Goal: Communication & Community: Answer question/provide support

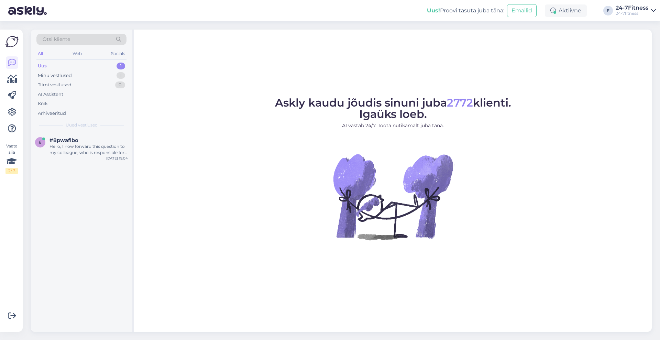
click at [69, 67] on div "Uus 1" at bounding box center [81, 66] width 90 height 10
click at [91, 154] on div "Hello, I now forward this question to my colleague, who is responsible for this…" at bounding box center [88, 149] width 78 height 12
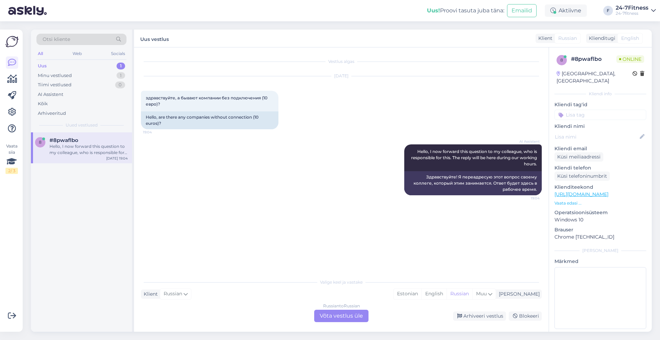
click at [355, 315] on div "Russian to Russian Võta vestlus üle" at bounding box center [341, 316] width 54 height 12
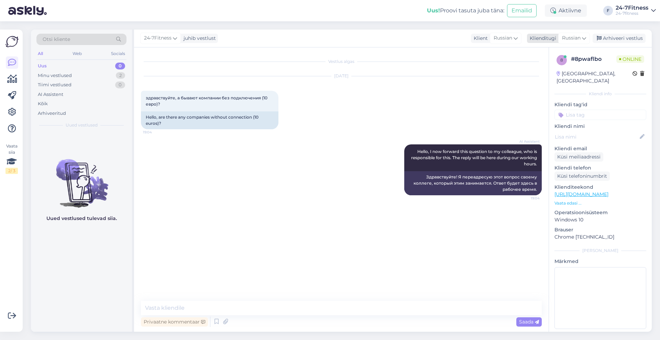
click at [570, 34] on span "Russian" at bounding box center [571, 38] width 19 height 8
type input "est"
click at [536, 68] on link "Estonian" at bounding box center [559, 68] width 76 height 11
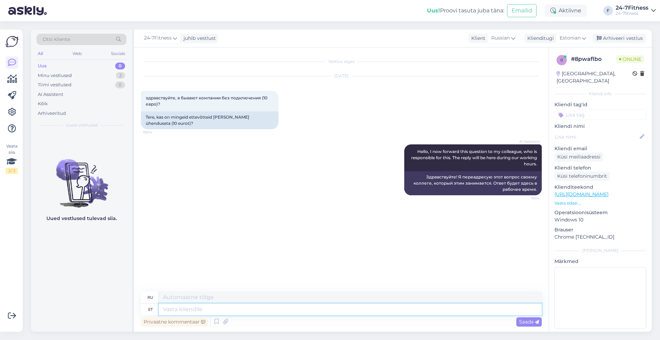
click at [304, 311] on textarea at bounding box center [350, 309] width 383 height 12
type textarea "Tere!"
type textarea "Привет!"
type textarea "Tere! paraku li"
type textarea "Здравствуйте! К сожалению."
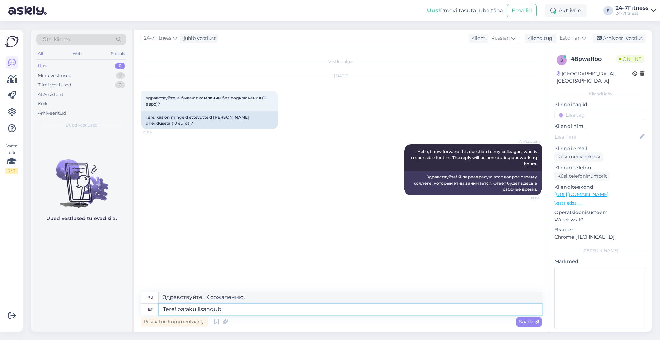
type textarea "Tere! paraku lisandub"
type textarea "Здравствуйте! К сожалению, он добавлен."
type textarea "Tere! paraku lisandub kõikidel"
type textarea "Привет! К сожалению, все они добавлены."
type textarea "Tere! paraku lisandub kõikidel pakettidel"
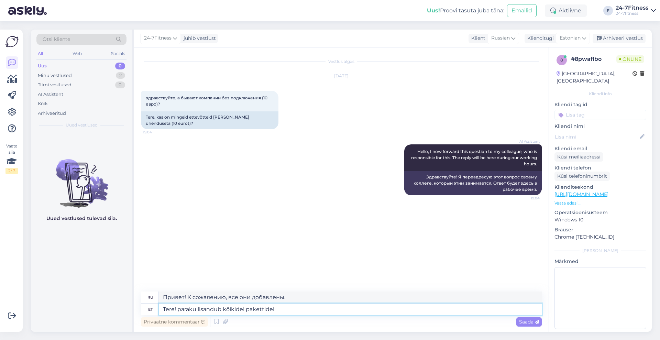
type textarea "Здравствуйте! К сожалению, он добавлен во все пакеты."
click at [224, 306] on textarea "Tere! paraku lisandub kõikidel pakettidel" at bounding box center [350, 309] width 383 height 12
type textarea "Tere! paraku lisandub esmakordsel spordiklubiga liitumisel kõikidel pakettidel"
type textarea "Здравствуйте! К сожалению, когда вы впервые вступаете в спортивный клуб, все па…"
click at [400, 307] on textarea "Tere! paraku lisandub esmakordsel spordiklubiga liitumisel kõikidel pakettidel" at bounding box center [350, 309] width 383 height 12
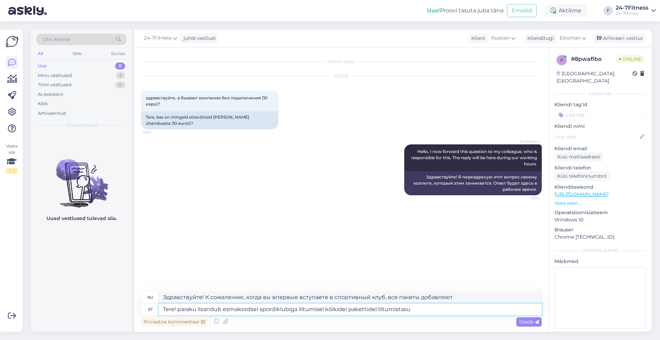
type textarea "Tere! paraku lisandub esmakordsel spordiklubiga liitumisel kõikidel pakettidel …"
type textarea "Здравствуйте! К сожалению, при первом вступлении в спортивный клуб взимается до…"
type textarea "Tere! paraku lisandub esmakordsel spordiklubiga liitumisel kõikidel pakettidel …"
type textarea "Здравствуйте! К сожалению, при первом вступлении в спортивный клуб ко всем паке…"
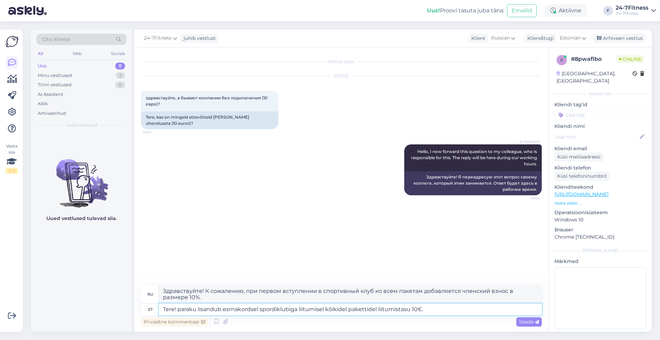
type textarea "Tere! paraku lisandub esmakordsel spordiklubiga liitumisel kõikidel pakettidel …"
type textarea "Здравствуйте! К сожалению, при первом вступлении в спортивный клуб ко всем паке…"
type textarea "Tere! paraku lisandub esmakordsel spordiklubiga liitumisel kõikidel pakettidel …"
type textarea "Здравствуйте! К сожалению, при первом вступлении в спортивный клуб ко всем паке…"
type textarea "Tere! paraku lisandub esmakordsel spordiklubiga liitumisel kõikidel pakettidel …"
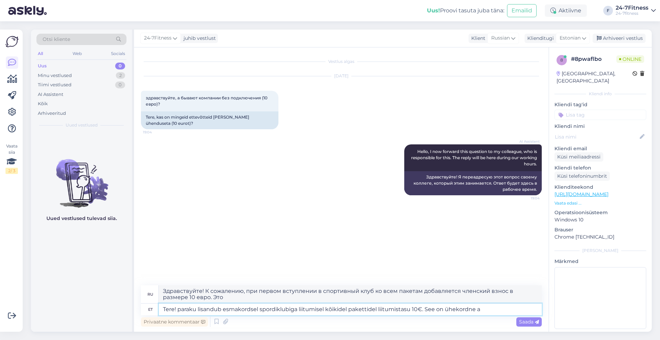
type textarea "Здравствуйте! К сожалению, при первом вступлении в спортивный клуб ко всем паке…"
type textarea "Tere! paraku lisandub esmakordsel spordiklubiga liitumisel kõikidel pakettidel …"
type textarea "Здравствуйте! К сожалению, при первом вступлении в спортивный клуб ко всем паке…"
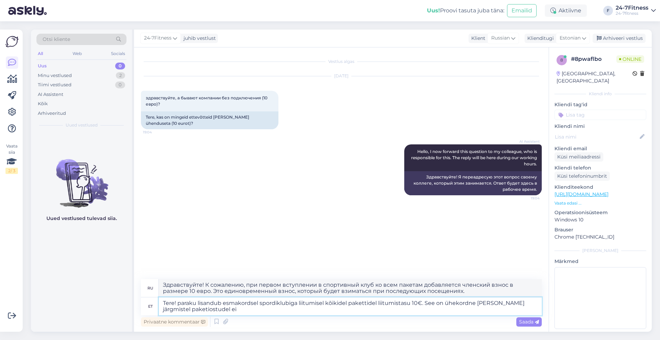
type textarea "Tere! paraku lisandub esmakordsel spordiklubiga liitumisel kõikidel pakettidel …"
type textarea "Здравствуйте! К сожалению, при первом вступлении в спортивный клуб ко всем паке…"
type textarea "Tere! paraku lisandub esmakordsel spordiklubiga liitumisel kõikidel pakettidel …"
type textarea "Здравствуйте! К сожалению, при первом вступлении в спортивный клуб ко всем паке…"
type textarea "Tere! paraku lisandub esmakordsel spordiklubiga liitumisel kõikidel pakettidel …"
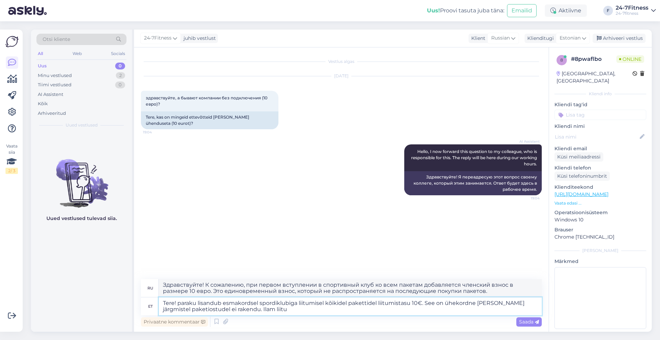
type textarea "Здравствуйте! К сожалению, при первом вступлении в спортивный клуб ко всем паке…"
type textarea "Tere! paraku lisandub esmakordsel spordiklubiga liitumisel kõikidel pakettidel …"
type textarea "Здравствуйте! К сожалению, при первом вступлении в спортивный клуб ко всем паке…"
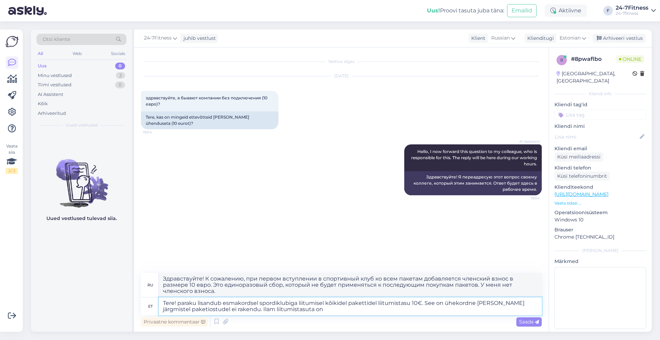
type textarea "Tere! paraku lisandub esmakordsel spordiklubiga liitumisel kõikidel pakettidel …"
type textarea "Здравствуйте! К сожалению, при первом вступлении в спортивный клуб ко всем паке…"
type textarea "Tere! paraku lisandub esmakordsel spordiklubiga liitumisel kõikidel pakettidel …"
type textarea "Здравствуйте! К сожалению, при первом вступлении в спортивный клуб ко всем паке…"
type textarea "Tere! paraku lisandub esmakordsel spordiklubiga liitumisel kõikidel pakettidel …"
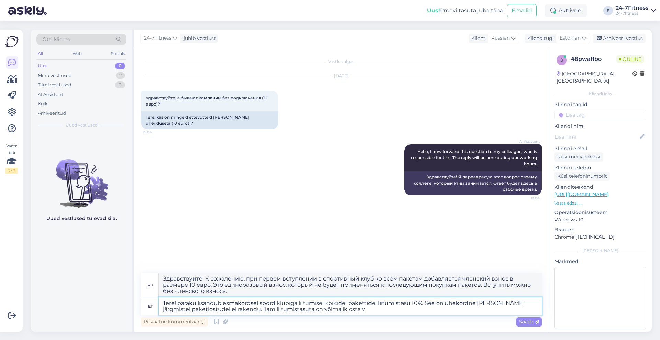
type textarea "Здравствуйте! К сожалению, при первом вступлении в спортивный клуб ко всем паке…"
type textarea "Tere! paraku lisandub esmakordsel spordiklubiga liitumisel kõikidel pakettidel …"
type textarea "Здравствуйте! К сожалению, при первом вступлении в спортивный клуб ко всем паке…"
type textarea "Tere! paraku lisandub esmakordsel spordiklubiga liitumisel kõikidel pakettidel …"
type textarea "Здравствуйте! К сожалению, при первом вступлении в спортивный клуб ко всем паке…"
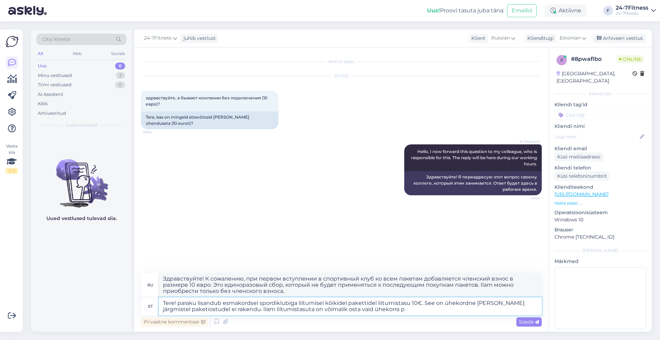
type textarea "Tere! paraku lisandub esmakordsel spordiklubiga liitumisel kõikidel pakettidel …"
type textarea "Здравствуйте! К сожалению, при первом вступлении в спортивный клуб ко всем паке…"
type textarea "Tere! paraku lisandub esmakordsel spordiklubiga liitumisel kõikidel pakettidel …"
type textarea "Здравствуйте! К сожалению, при первом вступлении в спортивный клуб ко всем паке…"
type textarea "Tere! paraku lisandub esmakordsel spordiklubiga liitumisel kõikidel pakettidel …"
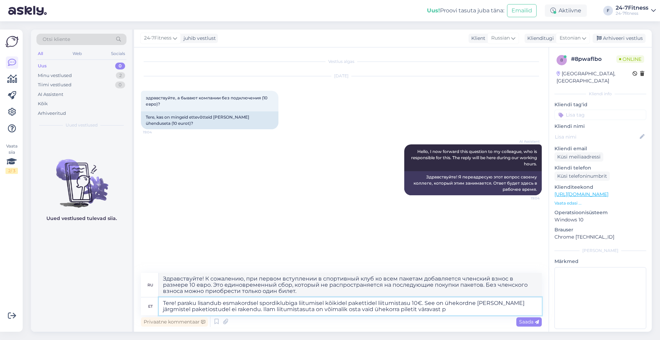
type textarea "Здравствуйте! К сожалению, при первом вступлении в спортивный клуб ко всем паке…"
type textarea "Tere! paraku lisandub esmakordsel spordiklubiga liitumisel kõikidel pakettidel …"
type textarea "Здравствуйте! К сожалению, при первом вступлении в спортивный клуб ко всем паке…"
type textarea "Tere! paraku lisandub esmakordsel spordiklubiga liitumisel kõikidel pakettidel …"
type textarea "Здравствуйте! К сожалению, при первом вступлении в спортивный клуб ко всем паке…"
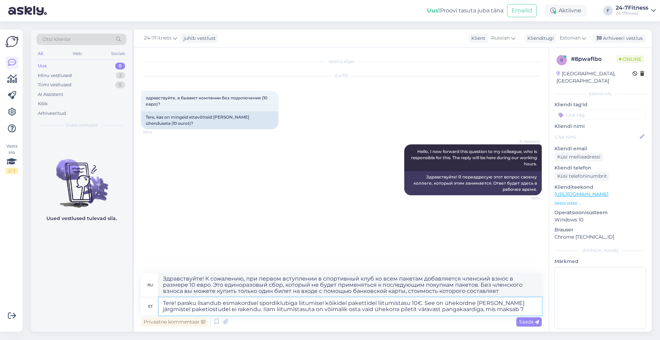
type textarea "Tere! paraku lisandub esmakordsel spordiklubiga liitumisel kõikidel pakettidel …"
type textarea "Здравствуйте! К сожалению, при первом вступлении в спортивный клуб ко всем паке…"
type textarea "Tere! paraku lisandub esmakordsel spordiklubiga liitumisel kõikidel pakettidel …"
type textarea "Здравствуйте! К сожалению, при первом вступлении в спортивный клуб ко всем паке…"
type textarea "Tere! paraku lisandub esmakordsel spordiklubiga liitumisel kõikidel pakettidel …"
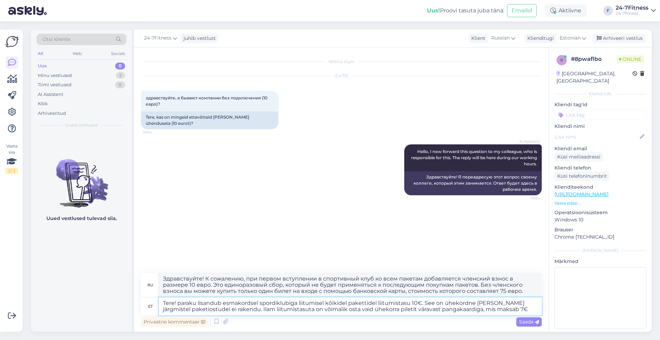
type textarea "Здравствуйте! К сожалению, при первом вступлении в спортивный клуб ко всем паке…"
type textarea "Tere! paraku lisandub esmakordsel spordiklubiga liitumisel kõikidel pakettidel …"
click at [528, 322] on span "Saada" at bounding box center [529, 322] width 20 height 6
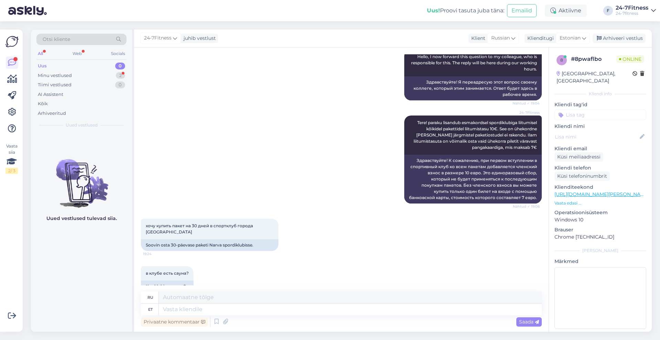
scroll to position [97, 0]
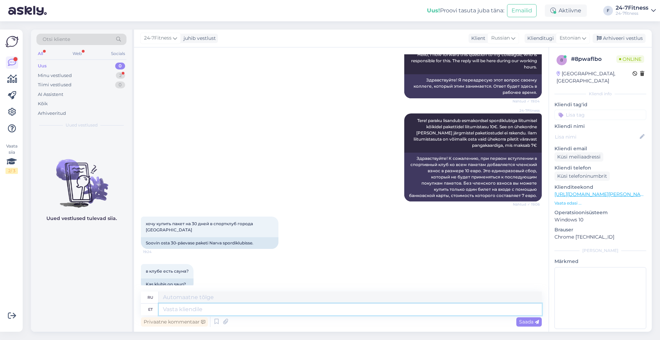
click at [208, 314] on textarea at bounding box center [350, 309] width 383 height 12
paste textarea "Meie spordiklubis ei ole paketid seotud kindla klubiga. Kehtiva paketiga saab k…"
type textarea "Meie spordiklubis ei ole paketid seotud kindla klubiga. Kehtiva paketiga saab k…"
type textarea "В нашем спортивном клубе пакеты не привязаны к конкретному клубу. С действующим…"
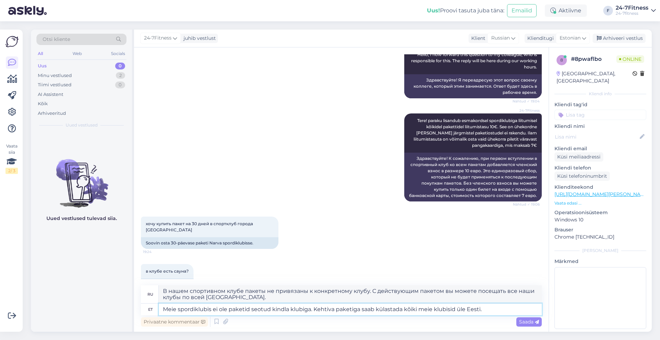
paste textarea "paketi ostmiseks [PERSON_NAME] meie kodulehele [URL][DOMAIN_NAME] ja logige sis…"
type textarea "Meie spordiklubis ei ole paketid seotud kindla klubiga. Kehtiva paketiga saab k…"
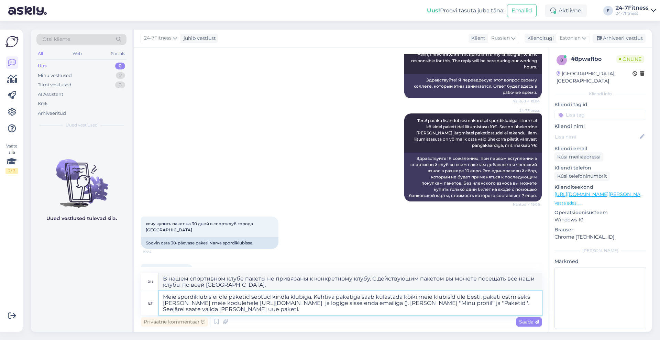
type textarea "В нашем спортивном клубе пакеты не привязаны к конкретному клубу. С действующим…"
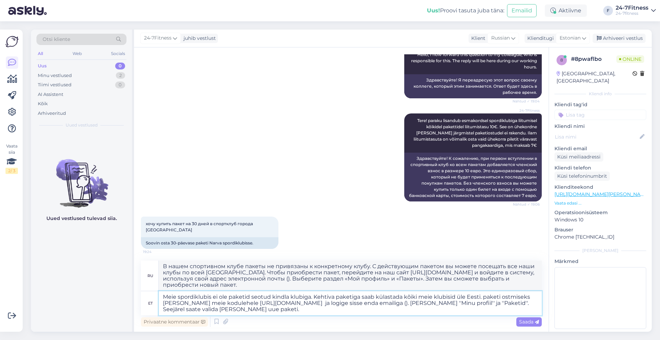
click at [486, 296] on textarea "Meie spordiklubis ei ole paketid seotud kindla klubiga. Kehtiva paketiga saab k…" at bounding box center [350, 303] width 383 height 24
click at [408, 303] on textarea "Meie spordiklubis ei ole paketid seotud kindla klubiga. Kehtiva paketiga saab k…" at bounding box center [350, 303] width 383 height 24
type textarea "Meie spordiklubis ei ole paketid seotud kindla klubiga. Kehtiva paketiga saab k…"
type textarea "В нашем спортивном клубе пакеты не привязаны к конкретному клубу. С действующим…"
drag, startPoint x: 314, startPoint y: 303, endPoint x: 247, endPoint y: 304, distance: 67.7
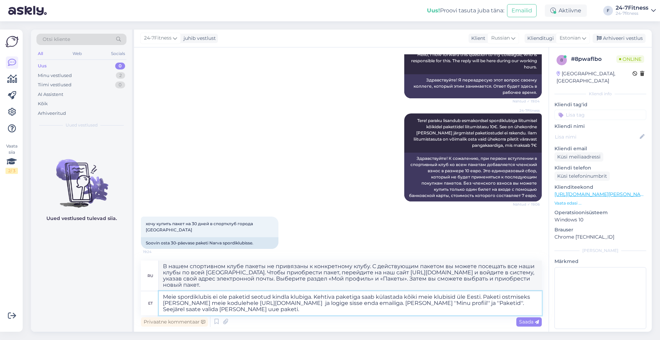
click at [247, 304] on textarea "Meie spordiklubis ei ole paketid seotud kindla klubiga. Kehtiva paketiga saab k…" at bounding box center [350, 303] width 383 height 24
paste textarea "[DOMAIN_NAME][URL]"
type textarea "Meie spordiklubis ei ole paketid seotud kindla klubiga. Kehtiva paketiga saab k…"
type textarea "В нашем спортивном клубе пакеты не привязаны к конкретному клубу. С действующим…"
click at [212, 309] on textarea "Meie spordiklubis ei ole paketid seotud kindla klubiga. Kehtiva paketiga saab k…" at bounding box center [350, 303] width 383 height 24
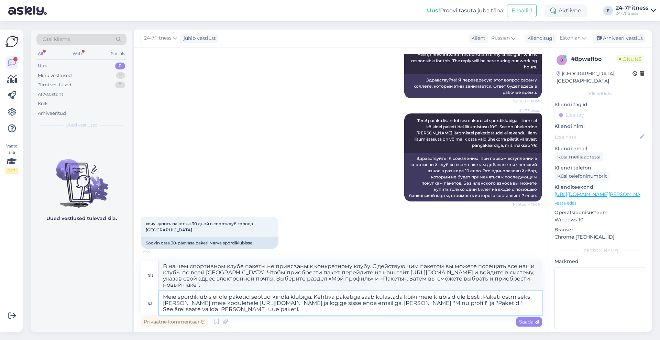
click at [204, 310] on textarea "Meie spordiklubis ei ole paketid seotud kindla klubiga. Kehtiva paketiga saab k…" at bounding box center [350, 303] width 383 height 24
type textarea "Meie spordiklubis ei ole paketid seotud kindla klubiga. Kehtiva paketiga saab k…"
click at [229, 311] on textarea "Meie spordiklubis ei ole paketid seotud kindla klubiga. Kehtiva paketiga saab k…" at bounding box center [350, 303] width 383 height 24
type textarea "В нашем спортивном клубе пакеты не привязаны к конкретному клубу. С действующим…"
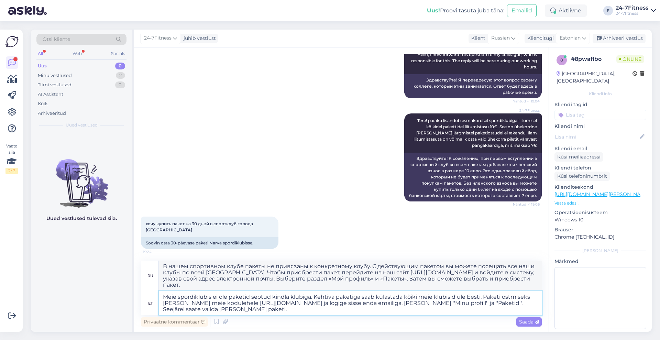
paste textarea "Liitumiseks [PERSON_NAME] meie kodulehele [URL][DOMAIN_NAME] ja valige pakett. …"
type textarea "Meie spordiklubis ei ole paketid seotud kindla klubiga. Kehtiva paketiga saab k…"
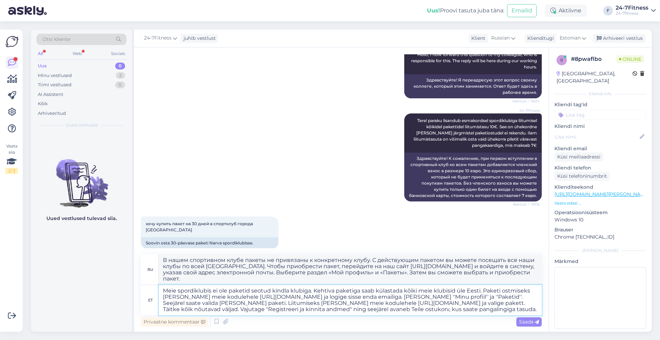
click at [222, 301] on textarea "Meie spordiklubis ei ole paketid seotud kindla klubiga. Kehtiva paketiga saab k…" at bounding box center [350, 300] width 383 height 30
type textarea "L ipsum dolorsitam conse adipis el seddoeius t incididuntu labor. E doloremagna…"
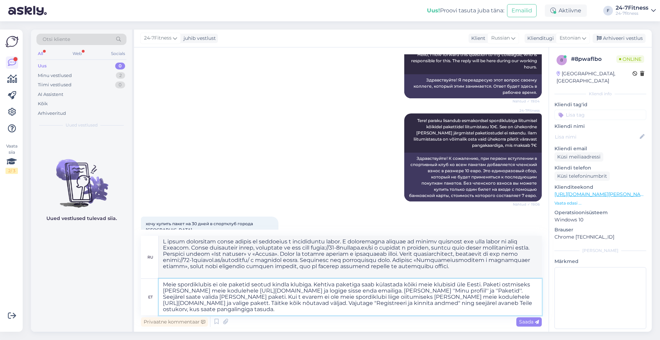
type textarea "Meie spordiklubis ei ole paketid seotud kindla klubiga. Kehtiva paketiga saab k…"
type textarea "L ipsum dolorsitam conse adipis el seddoeius t incididuntu labor. E doloremagna…"
type textarea "Meie spordiklubis ei ole paketid seotud kindla klubiga. Kehtiva paketiga saab k…"
type textarea "L ipsum dolorsitam conse adipis el seddoeius t incididuntu labor. E doloremagna…"
drag, startPoint x: 482, startPoint y: 282, endPoint x: 219, endPoint y: 297, distance: 263.2
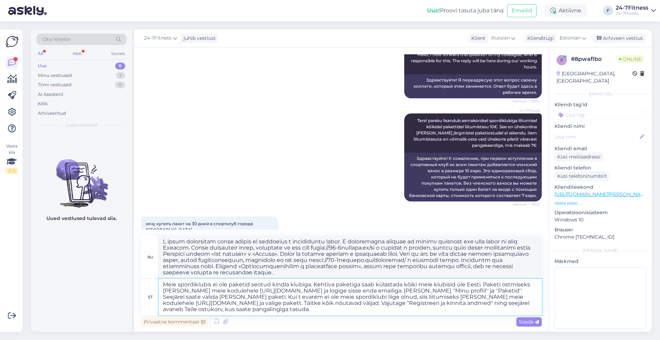
click at [219, 297] on textarea "Meie spordiklubis ei ole paketid seotud kindla klubiga. Kehtiva paketiga saab k…" at bounding box center [350, 297] width 383 height 36
type textarea "Meie spordiklubis ei ole paketid seotud kindla klubiga. Kehtiva paketiga saab k…"
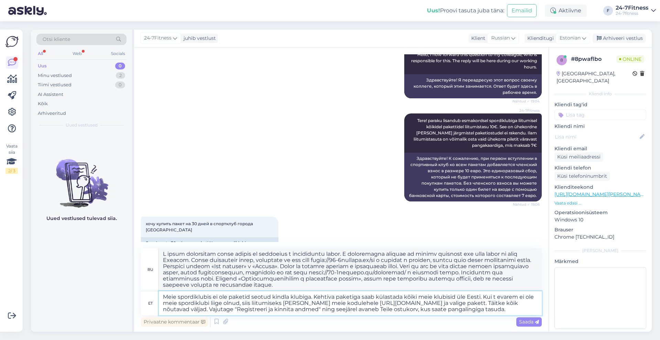
type textarea "В нашем спортивном клубе пакеты не привязаны к конкретному клубу. С действующим…"
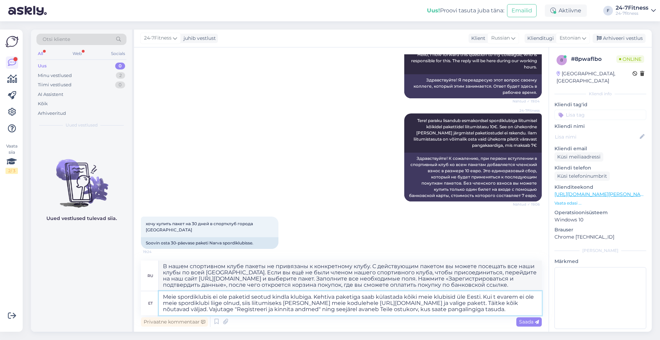
click at [499, 296] on textarea "Meie spordiklubis ei ole paketid seotud kindla klubiga. Kehtiva paketiga saab k…" at bounding box center [350, 303] width 383 height 24
click at [494, 293] on textarea "Meie spordiklubis ei ole paketid seotud kindla klubiga. Kehtiva paketiga saab k…" at bounding box center [350, 303] width 383 height 24
click at [521, 314] on textarea "Meie spordiklubis ei ole paketid seotud kindla klubiga. Kehtiva paketiga saab k…" at bounding box center [350, 303] width 383 height 24
type textarea "Meie spordiklubis ei ole paketid seotud kindla klubiga. Kehtiva paketiga saab k…"
click at [523, 321] on span "Saada" at bounding box center [529, 322] width 20 height 6
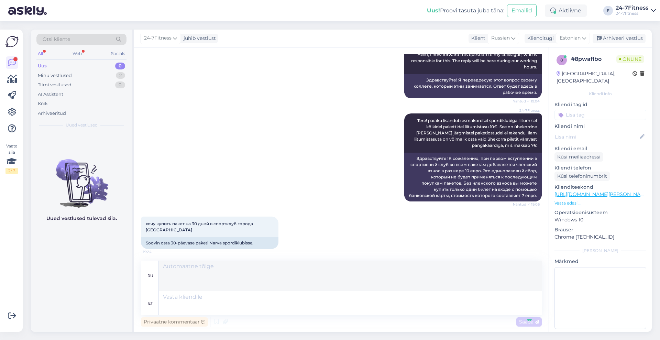
scroll to position [231, 0]
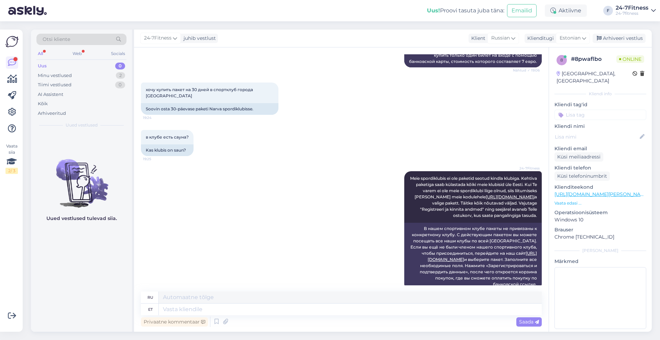
click at [388, 316] on div "Privaatne kommentaar Saada" at bounding box center [341, 321] width 401 height 13
click at [391, 298] on textarea at bounding box center [350, 297] width 383 height 12
click at [386, 309] on textarea at bounding box center [350, 309] width 383 height 12
type textarea "Meie sp"
type textarea "Наш"
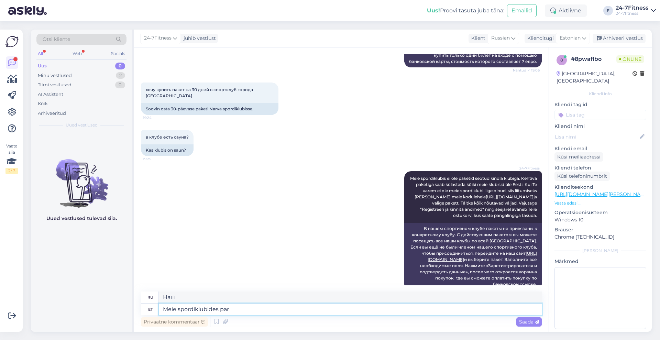
type textarea "Meie spordiklubides para"
type textarea "В наших спортивных клубах"
type textarea "Meie spordiklubides paraku s"
type textarea "К сожалению, в наших спортивных клубах"
type textarea "Meie spordiklubides paraku sauna ei"
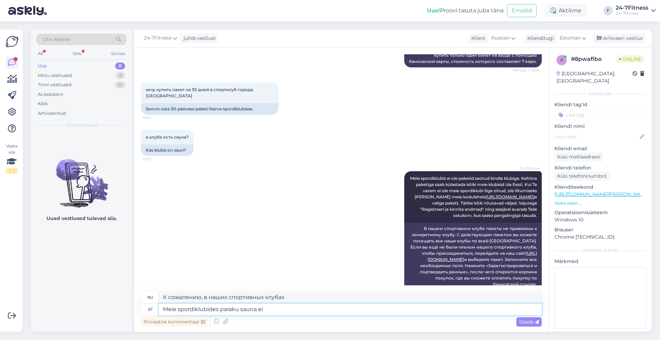
type textarea "К сожалению, в наших спортклубах нет сауны."
type textarea "Meie spordiklubides paraku sauna ei ole."
type textarea "К сожалению, в наших спортивных клубах нет саун."
type textarea "Meie spordiklubides paraku sauna ei ole."
click at [536, 322] on icon at bounding box center [537, 322] width 4 height 4
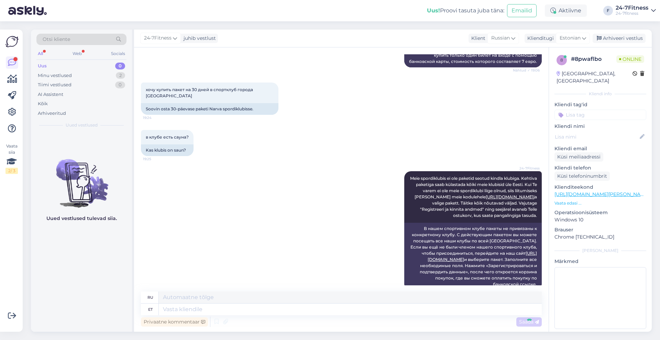
scroll to position [272, 0]
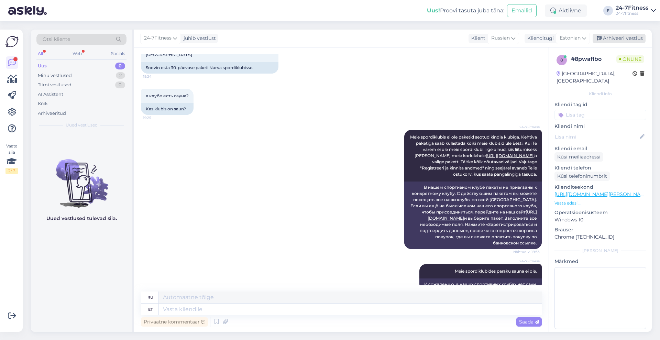
click at [625, 36] on div "Arhiveeri vestlus" at bounding box center [618, 38] width 53 height 9
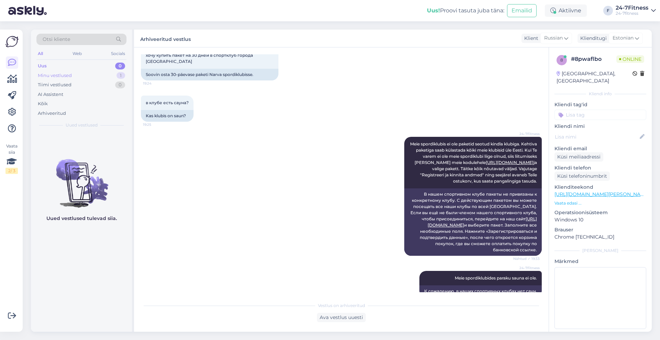
click at [62, 76] on div "Minu vestlused" at bounding box center [55, 75] width 34 height 7
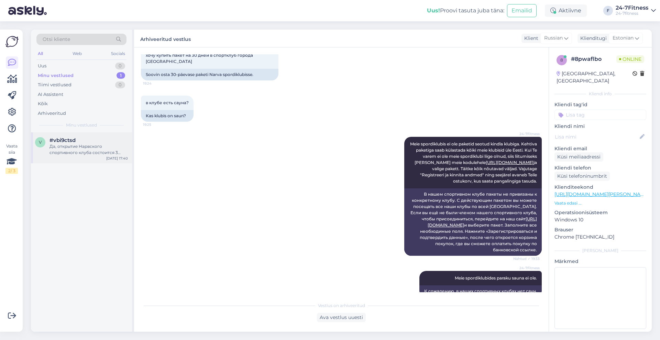
click at [81, 151] on div "Да, открытие Нарвского спортивного клуба состоится 3 октября в 12:00. К сожален…" at bounding box center [88, 149] width 78 height 12
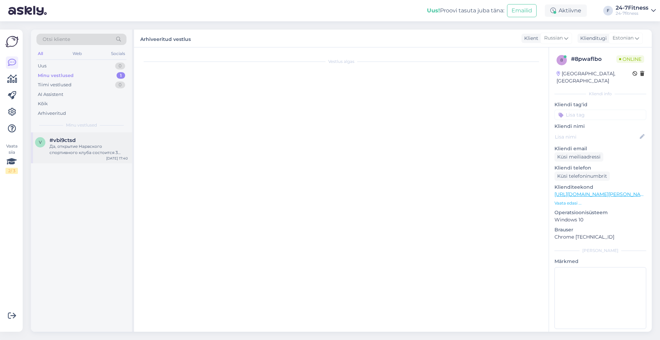
scroll to position [123, 0]
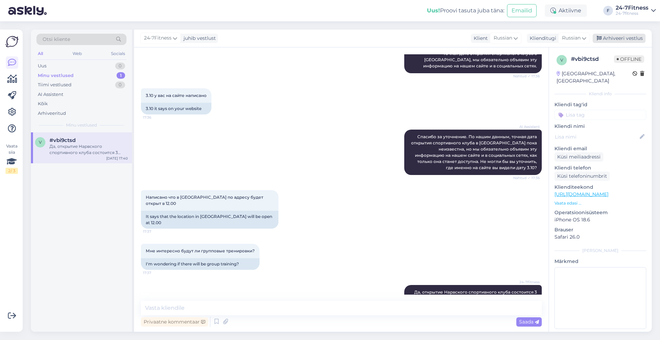
click at [612, 41] on div "Arhiveeri vestlus" at bounding box center [618, 38] width 53 height 9
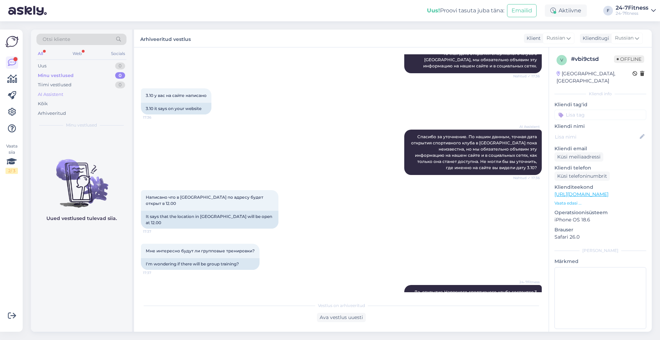
click at [57, 92] on div "AI Assistent" at bounding box center [50, 94] width 25 height 7
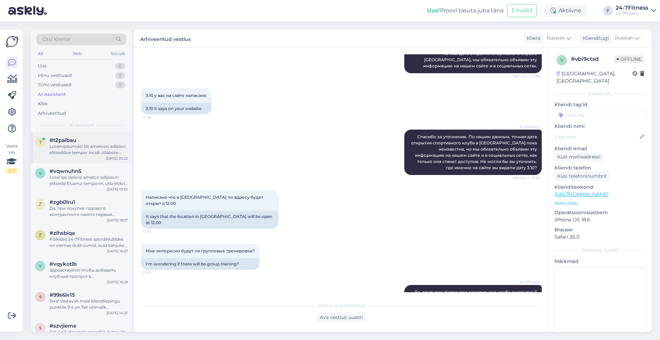
click at [96, 159] on div "t #t2palbau [DATE] 20:22" at bounding box center [81, 147] width 101 height 31
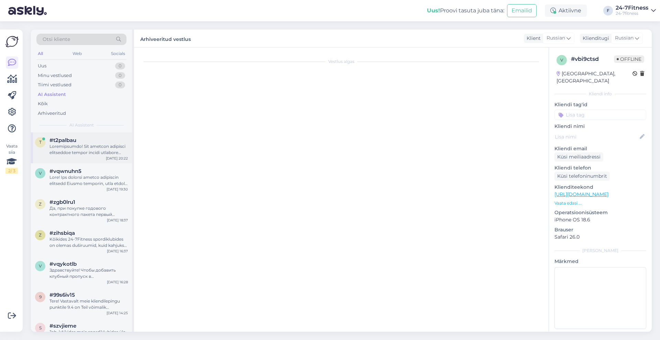
scroll to position [35, 0]
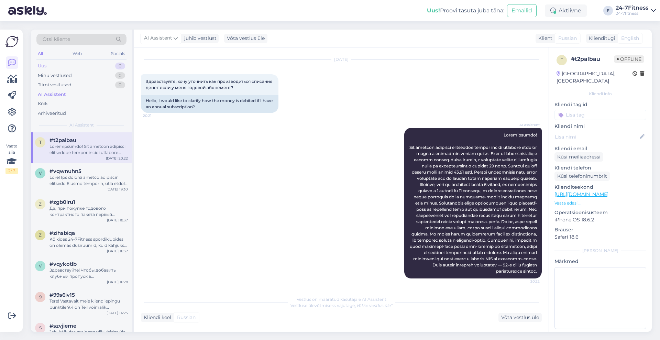
click at [54, 69] on div "Uus 0" at bounding box center [81, 66] width 90 height 10
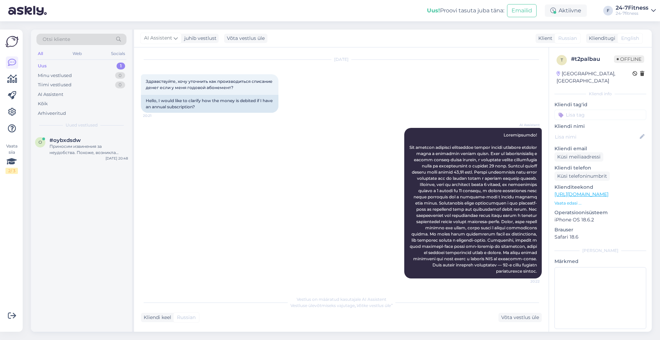
click at [45, 64] on div "Uus" at bounding box center [42, 66] width 9 height 7
click at [73, 146] on div "Приносим извинения за неудобства. Похоже, возникла проблема со входом, несмотря…" at bounding box center [88, 149] width 78 height 12
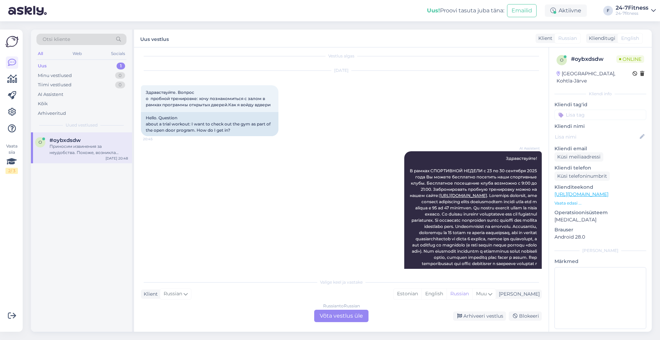
scroll to position [0, 0]
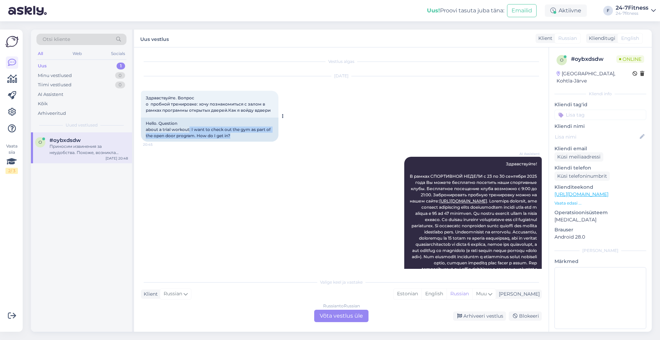
drag, startPoint x: 189, startPoint y: 129, endPoint x: 248, endPoint y: 134, distance: 59.0
click at [248, 134] on div "Hello. Question about a trial workout: I want to check out the gym as part of t…" at bounding box center [209, 130] width 137 height 24
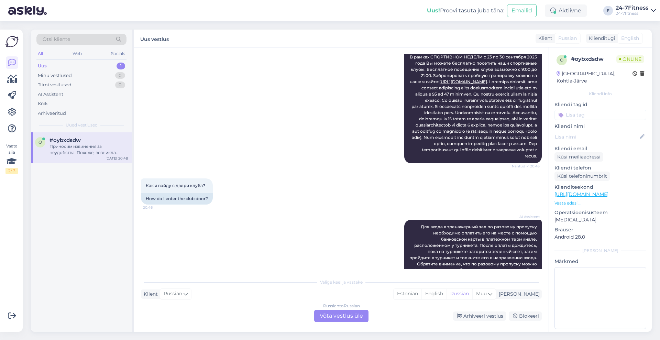
scroll to position [129, 0]
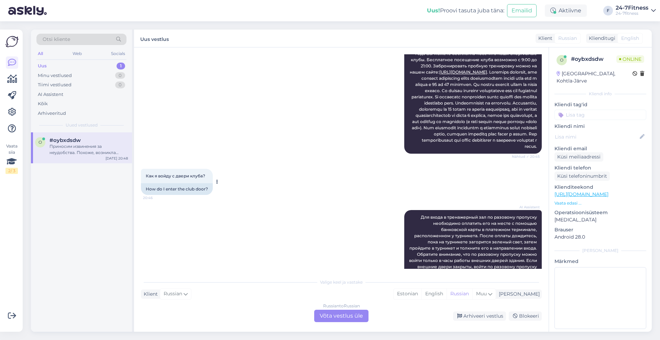
click at [151, 183] on div "Как я войду с двери клуба? 20:46" at bounding box center [177, 176] width 72 height 14
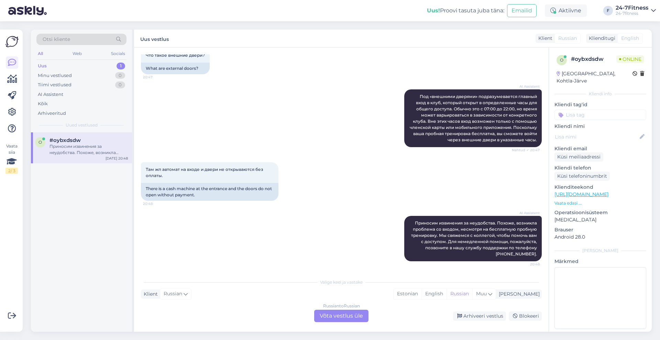
scroll to position [521, 0]
click at [334, 314] on div "Russian to Russian Võta vestlus üle" at bounding box center [341, 316] width 54 height 12
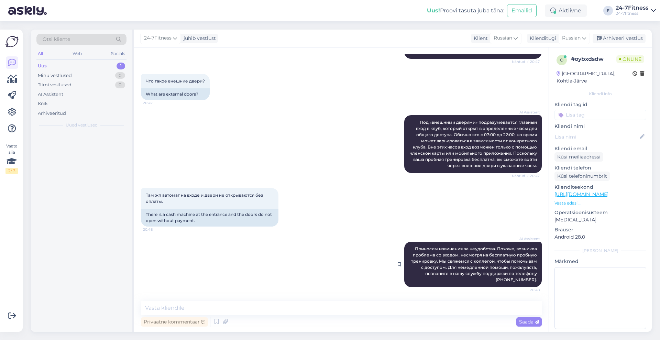
scroll to position [495, 0]
click at [586, 41] on icon at bounding box center [584, 38] width 4 height 8
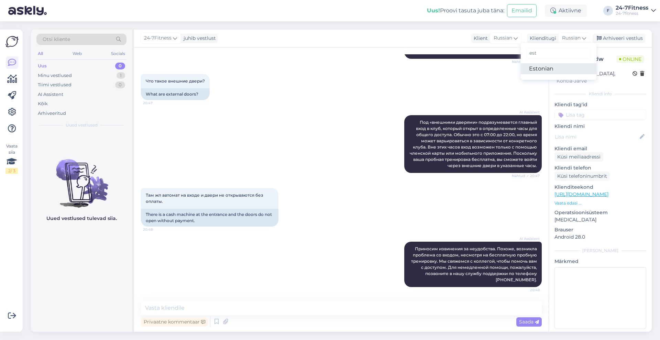
click at [560, 74] on link "Estonian" at bounding box center [559, 68] width 76 height 11
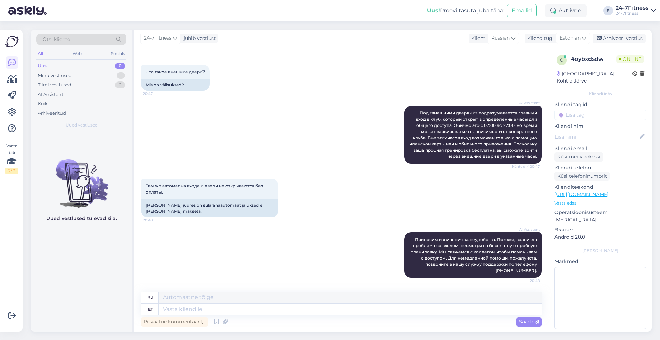
scroll to position [504, 0]
click at [304, 311] on textarea at bounding box center [350, 309] width 383 height 12
type textarea "[PERSON_NAME]"
type textarea "Если"
type textarea "Kui te"
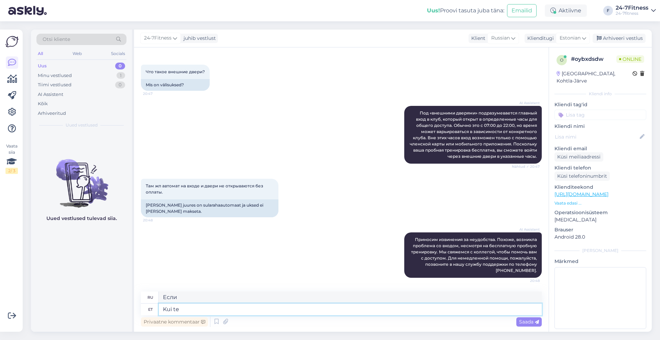
type textarea "Если ты"
type textarea "Kui te registreerute p"
type textarea "Когда вы регистрируетесь"
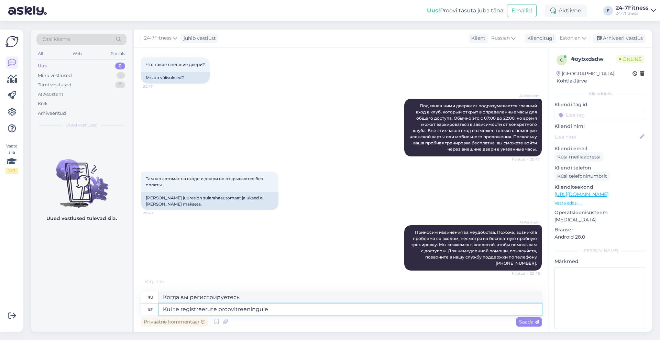
scroll to position [512, 0]
type textarea "Kui te registreerute proovitreeningul"
type textarea "Если вы запишетесь на пробную тренировку"
type textarea "Kui te registreerute proovitreeningule, siis"
type textarea "Если вы запишетесь на пробную тренировку,"
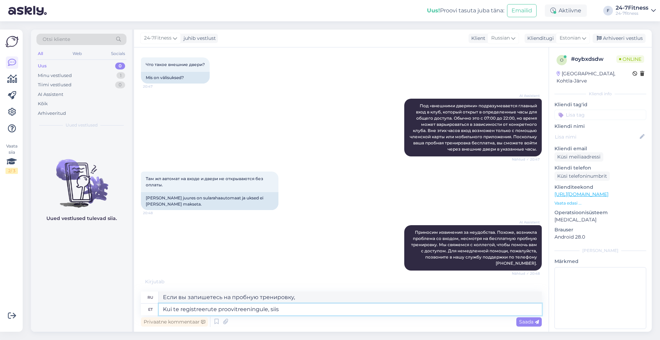
type textarea "Kui te registreerute proovitreeningule, siis"
type textarea "Если вы зарегистрируетесь на пробную тренировку,"
type textarea "Kui te registreerute proovitreeningule, siis spordiklubis ko"
type textarea "Если вы запишитесь на пробную тренировку, то в спортивном клубе"
type textarea "Kui te registreerute proovitreeningule, siis spordiklubis [PERSON_NAME]"
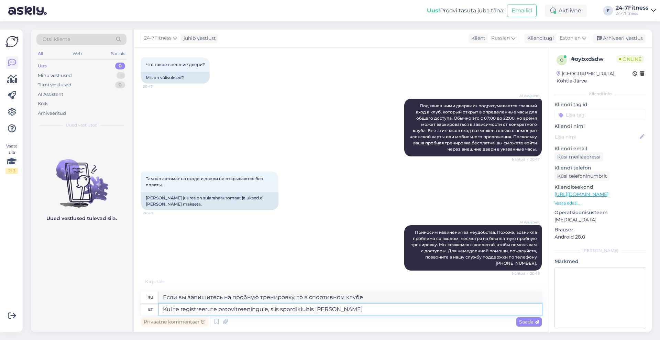
type textarea "Если вы зарегистрируетесь на пробную тренировку, вы будете присутствовать в спо…"
type textarea "Kui te registreerute proovitreeningule, siis spordiklubis kohal olles pal"
type textarea "Если вы зарегистрируетесь на пробную тренировку, то пока вы в спортивном клубе"
type textarea "Kui te registreerute proovitreeningule, siis spordiklubis kohal olles palun heli"
type textarea "Если вы зарегистрировались на пробную тренировку, пожалуйста, лично присутствов…"
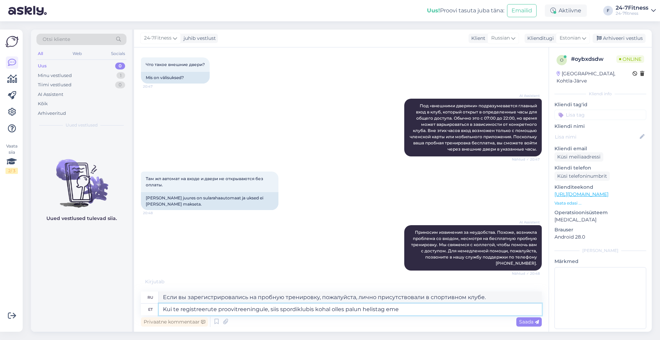
type textarea "Kui te registreerute proovitreeningule, siis spordiklubis kohal olles palun hel…"
type textarea "Если вы записались на пробную тренировку, пожалуйста, позвоните, когда будете в…"
type textarea "Kui te registreerute proovitreeningule, siis spordiklubis kohal olles palun hel…"
type textarea "Если вы зарегистрировались на пробную тренировку, пожалуйста, позвоните нам, по…"
type textarea "Kui te registreerute proovitreeningule, siis spordiklubis kohal olles palun hel…"
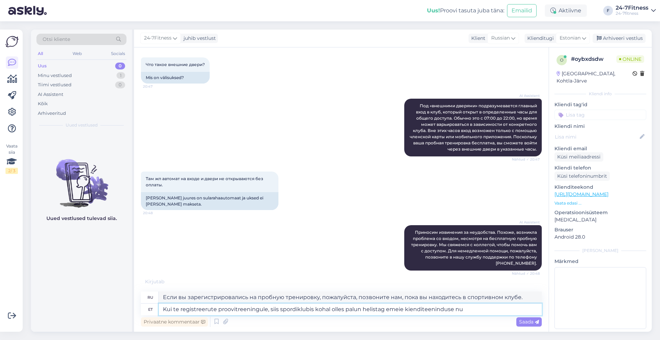
type textarea "Если вы зарегистрировались на пробную тренировку, пожалуйста, позвоните в нашу …"
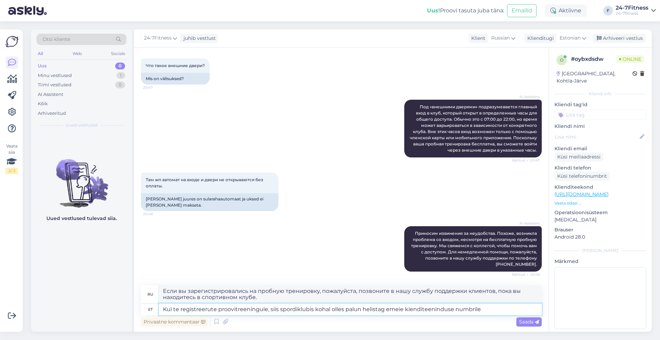
type textarea "Kui te registreerute proovitreeningule, siis spordiklubis kohal olles palun hel…"
type textarea "Если вы зарегистрировались на пробную тренировку, пожалуйста, позвоните по номе…"
type textarea "Kui te registreerute proovitreeningule, siis spordiklubis kohal olles palun hel…"
type textarea "Если вы зарегистрировались на пробную тренировку, позвоните, пожалуйста, в нашу…"
type textarea "Kui te registreerute proovitreeningule, siis spordiklubis kohal olles palun hel…"
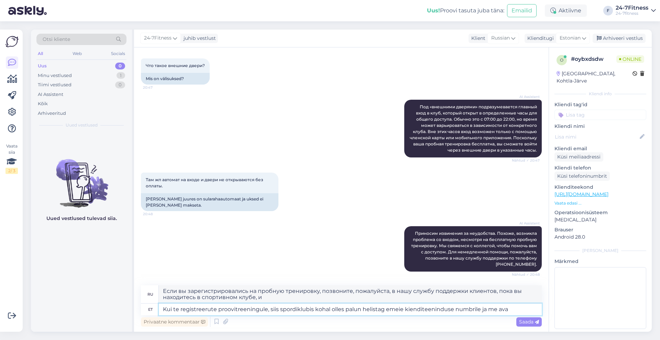
type textarea "Если вы зарегистрировались на пробную тренировку, позвоните, пожалуйста, в нашу…"
type textarea "Kui te registreerute proovitreeningule, siis spordiklubis kohal olles palun hel…"
type textarea "Если вы зарегистрировались на пробную тренировку, пожалуйста, позвоните по номе…"
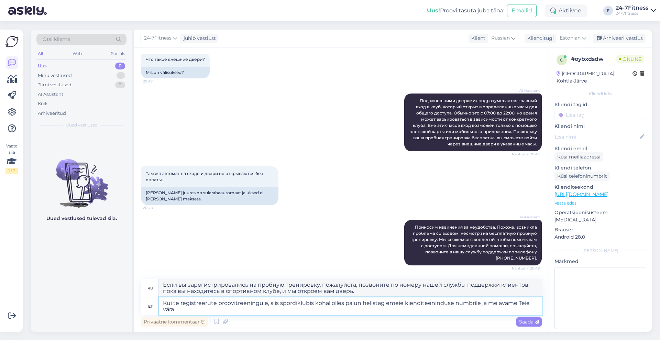
scroll to position [517, 0]
type textarea "Kui te registreerute proovitreeningule, siis spordiklubis kohal olles palun hel…"
type textarea "Если вы зарегистрировались на пробную тренировку, пожалуйста, позвоните по номе…"
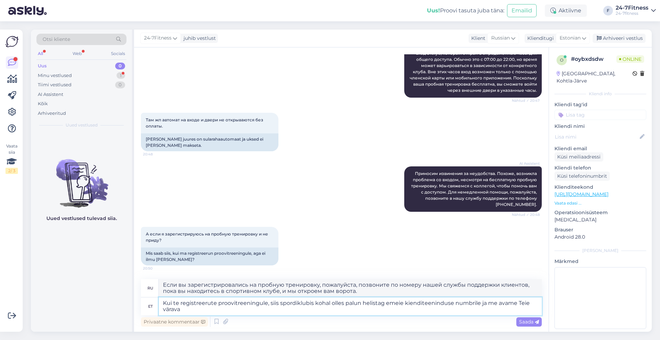
click at [387, 302] on textarea "Kui te registreerute proovitreeningule, siis spordiklubis kohal olles palun hel…" at bounding box center [350, 306] width 383 height 18
click at [525, 303] on textarea "Kui te registreerute proovitreeningule, siis spordiklubis kohal olles palun hel…" at bounding box center [350, 306] width 383 height 18
type textarea "Kui te registreerute proovitreeningule, siis spordiklubis kohal olles palun hel…"
click at [534, 322] on span "Saada" at bounding box center [529, 322] width 20 height 6
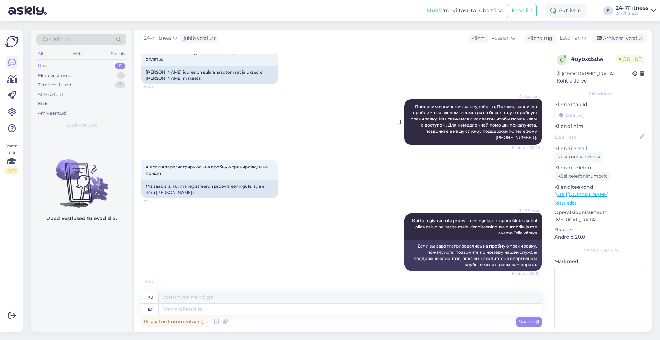
scroll to position [637, 0]
click at [338, 316] on div "Privaatne kommentaar Saada" at bounding box center [341, 321] width 401 height 13
click at [334, 314] on textarea at bounding box center [350, 309] width 383 height 12
type textarea "[PERSON_NAME]"
type textarea "Если"
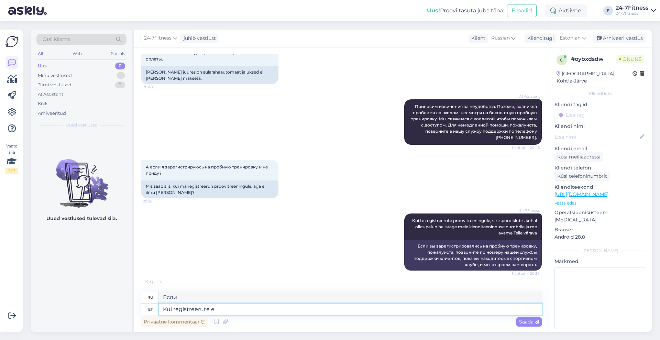
type textarea "Kui registreerute eg"
type textarea "Когда вы регистрируетесь"
type textarea "Kui registreerute ega i"
type textarea "Если вы зарегистрируетесь или"
type textarea "Kui registreerute ega imu ko"
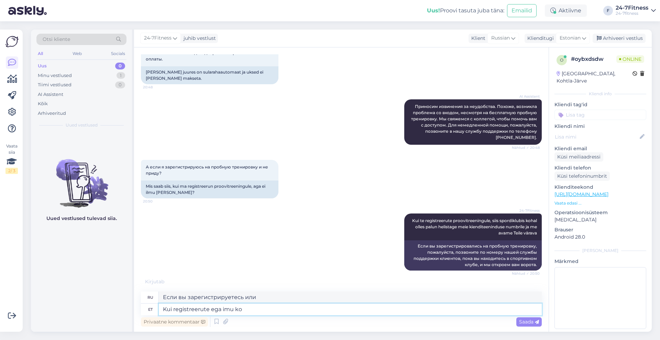
type textarea "Зарегистрируетесь вы или нет,"
type textarea "Kui registreerute ega imu [PERSON_NAME], s"
type textarea "Если вы зарегистрировались и вас не приняли,"
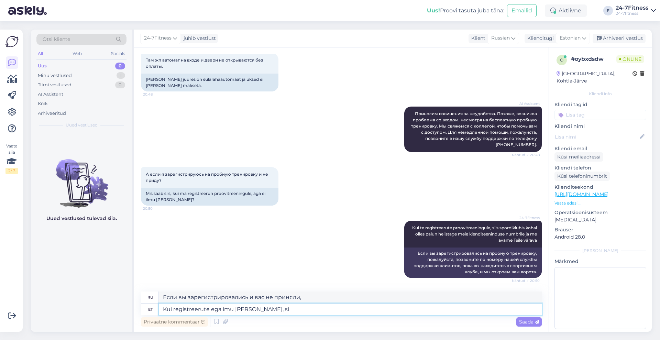
scroll to position [630, 0]
click at [224, 306] on textarea "Kui registreerute ega imu [PERSON_NAME], s" at bounding box center [350, 309] width 383 height 12
type textarea "Kui registreerute ega ilmu [PERSON_NAME], s"
click at [269, 308] on textarea "Kui registreerute ega ilmu [PERSON_NAME], s" at bounding box center [350, 309] width 383 height 12
type textarea "Если вы зарегистрируетесь и не явитесь,"
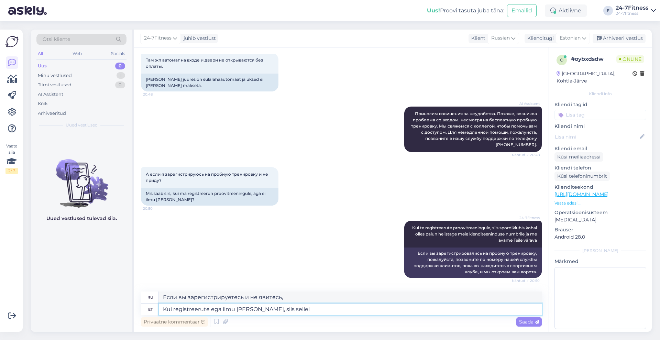
type textarea "Kui registreerute ega ilmu [PERSON_NAME], siis sellel"
type textarea "Если вы зарегистрируетесь и не явитесь, то"
type textarea "Kui registreerute ega ilmu [PERSON_NAME], siis sellel ei ol"
type textarea "Если вы зарегистрируетесь и не явитесь, регистрация будет недействительной."
type textarea "Kui registreerute ega ilmu [PERSON_NAME], siis sellel ei ole"
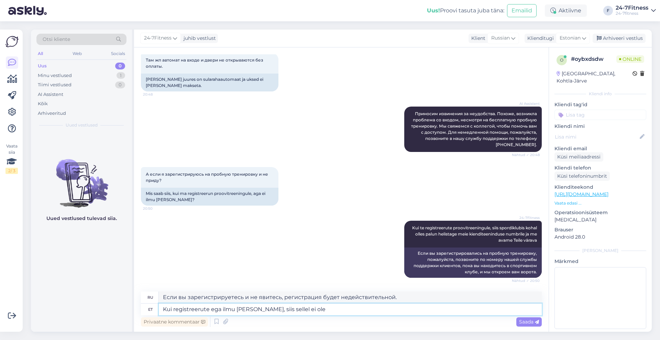
type textarea "Если вы зарегистрируетесь и не явитесь, это не имеет значения."
type textarea "Kui registreerute ega ilmu [PERSON_NAME], siis sellel ei ole otseseid tag"
type textarea "Если вы зарегистрируетесь и не явитесь, никаких прямых последствий не будет."
type textarea "Kui registreerute ega ilmu [PERSON_NAME], siis sellel ei ole otseseid tagajärgi."
type textarea "Если вы зарегистрируетесь и не явитесь, никаких немедленных последствий не буде…"
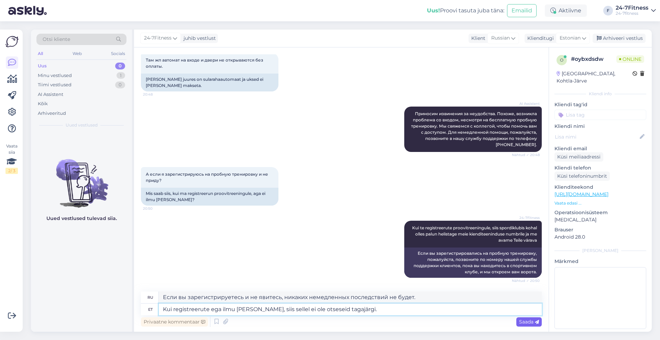
type textarea "Kui registreerute ega ilmu [PERSON_NAME], siis sellel ei ole otseseid tagajärgi."
click at [526, 321] on span "Saada" at bounding box center [529, 322] width 20 height 6
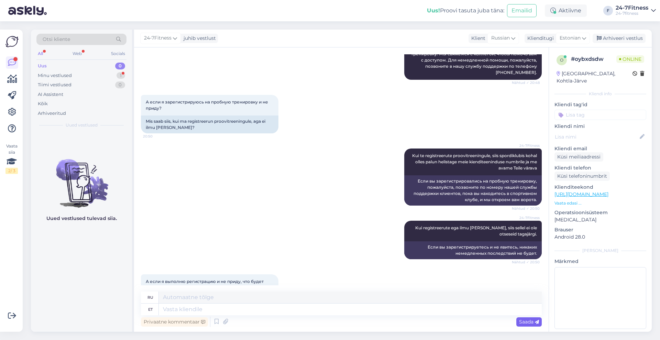
scroll to position [731, 0]
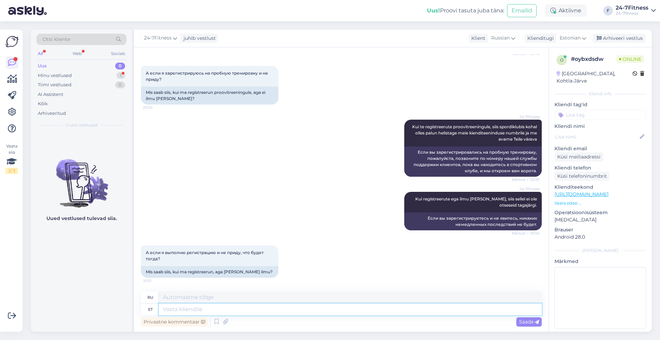
click at [193, 313] on textarea at bounding box center [350, 309] width 383 height 12
type textarea "Siis ei"
type textarea "Затем"
type textarea "Siis ei sa"
type textarea "Тогда нет"
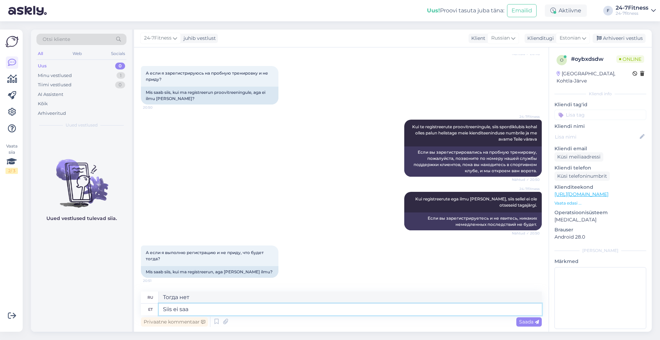
type textarea "Siis ei saa m"
type textarea "Тогда ты не сможешь"
type textarea "Siis ei saa midagi"
type textarea "Тогда вы ничего не сможете сделать."
type textarea "Siis ei"
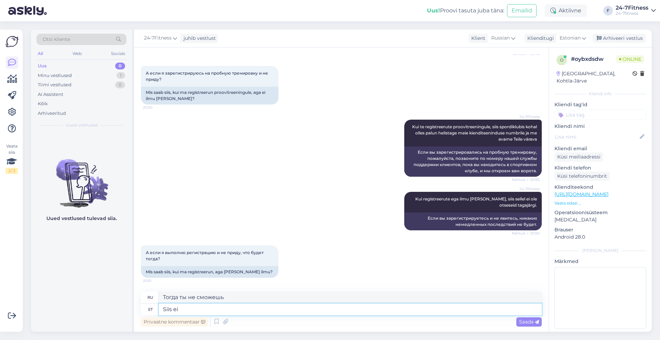
type textarea "Тогда нет"
type textarea "Siis"
type textarea "Затем"
type textarea "Se"
type textarea "С"
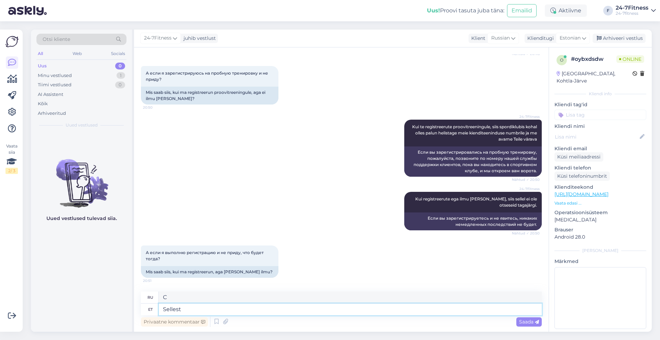
type textarea "Sellest e"
type textarea "Из этого"
type textarea "Sellest ei o"
type textarea "Нет, это не то."
type textarea "Sellest ei ole mi"
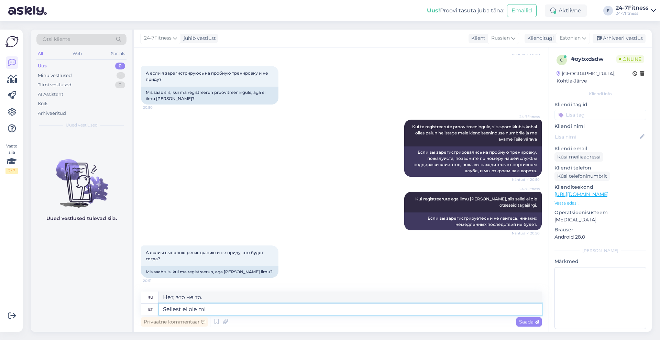
type textarea "Дело не в этом."
type textarea "Sellest ei ole midagi, k"
type textarea "Это ничего,"
type textarea "Sellest ei ole midagi, kuid"
type textarea "Это ничего, но"
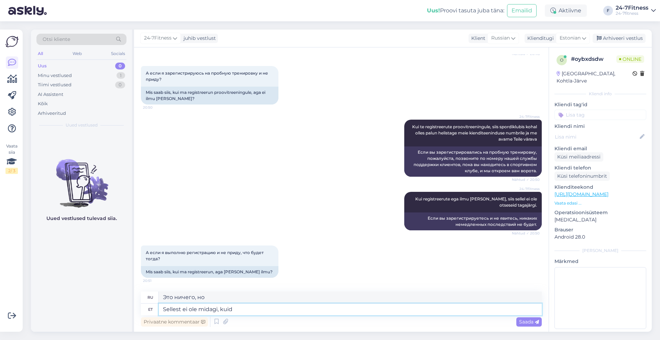
type textarea "Sellest ei ole midagi, kuid j"
type textarea "Ничего особенного, но..."
type textarea "Sellest ei ole midagi, kuid järgmistel a"
type textarea "Это нормально, но в следующем"
type textarea "Sellest ei ole midagi, kuid järgmistel aastatel"
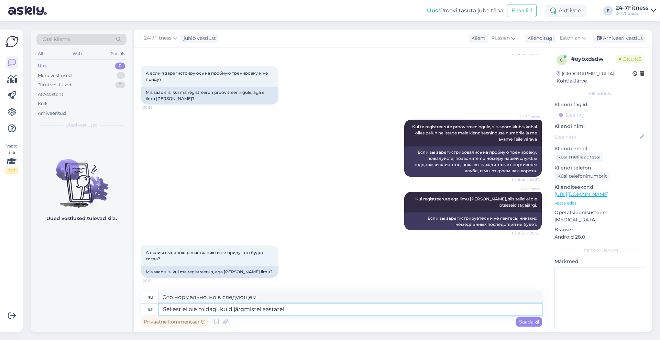
type textarea "Это ничего, но в ближайшие годы"
type textarea "Sellest ei ole midagi, kuid järgmistel aastatel Te enam"
type textarea "Это ничего, но в ближайшие годы вы"
type textarea "Sellest ei ole midagi, kuid järgmistel aastatel Te enam ta"
type textarea "Это нормально, но в ближайшие годы вы больше не будете"
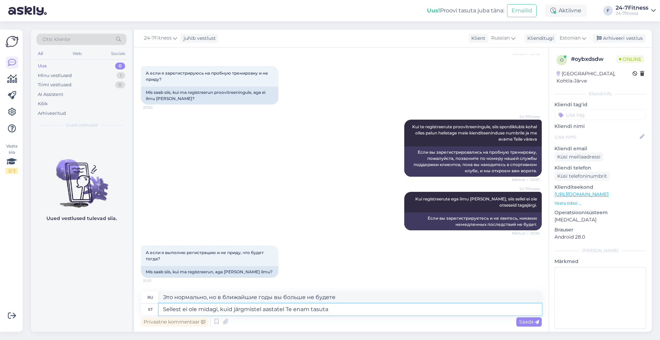
type textarea "Sellest ei ole midagi, kuid järgmistel aastatel Te enam tasuta"
type textarea "Это ничего, но в ближайшие годы ты уже не будешь свободен."
type textarea "Sellest ei ole midagi, kuid järgmistel aastatel Te enam tasuta proovitrenniei s"
type textarea "Это нормально, но в ближайшие годы у вас больше не будет бесплатных ознакомител…"
type textarea "Sellest ei ole midagi, kuid järgmistel aastatel Te enam tasuta proovitrenniei s…"
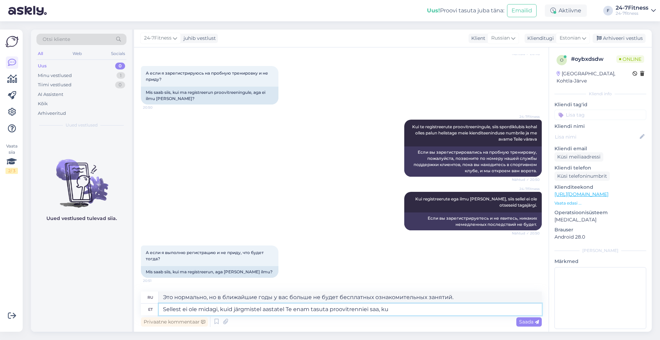
type textarea "Это нормально, но в ближайшие годы у вас больше не будет бесплатных ознакомител…"
type textarea "Sellest ei ole midagi, kuid järgmistel aastatel Te enam tasuta proovitrenniei s…"
type textarea "Это нормально, но в ближайшие годы у вас больше не будет бесплатных ознакомител…"
type textarea "Sellest ei ole midagi, kuid järgmistel aastatel Te enam tasuta proovitrenniei s…"
type textarea "Это нормально, но в ближайшие годы вы больше не получите бесплатного пробного о…"
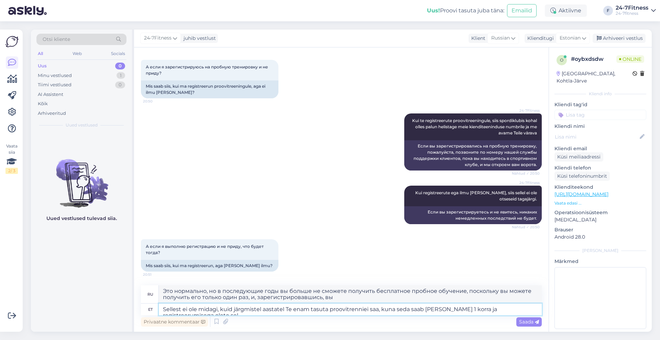
scroll to position [738, 0]
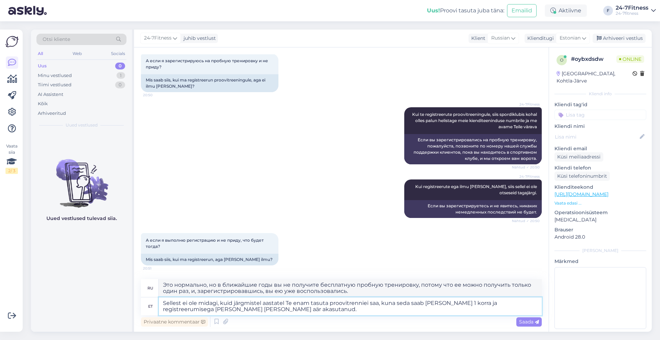
click at [191, 310] on textarea "Sellest ei ole midagi, kuid järgmistel aastatel Te enam tasuta proovitrenniei s…" at bounding box center [350, 306] width 383 height 18
click at [203, 310] on textarea "Sellest ei ole midagi, kuid järgmistel aastatel Te enam tasuta proovitrenniei s…" at bounding box center [350, 306] width 383 height 18
click at [192, 304] on textarea "Sellest ei ole midagi, kuid järgmistel aastatel Te enam tasuta proovitrenniei s…" at bounding box center [350, 306] width 383 height 18
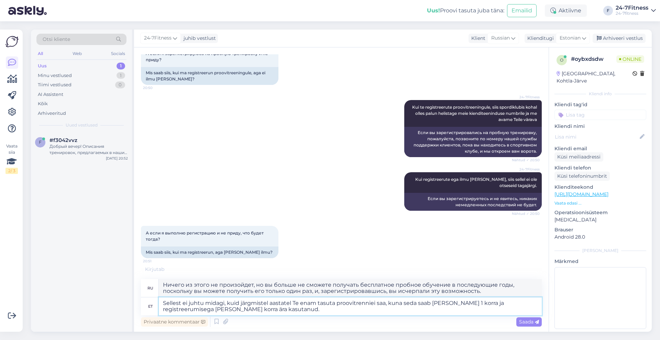
click at [371, 303] on textarea "Sellest ei juhtu midagi, kuid järgmistel aastatel Te enam tasuta proovitrenniei…" at bounding box center [350, 306] width 383 height 18
click at [370, 303] on textarea "Sellest ei juhtu midagi, kuid järgmistel aastatel Te enam tasuta proovitrenniei…" at bounding box center [350, 306] width 383 height 18
click at [464, 302] on textarea "Sellest ei juhtu midagi, kuid järgmistel aastatel Te enam tasuta proovitrenni e…" at bounding box center [350, 306] width 383 height 18
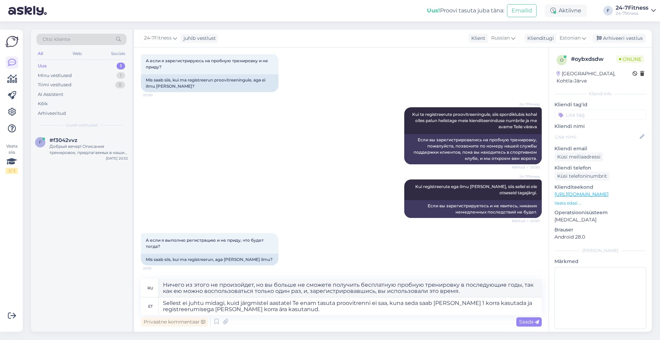
click at [549, 339] on div "Otsi kliente All Web Socials Uus 1 Minu vestlused 1 Tiimi vestlused 0 AI Assist…" at bounding box center [343, 180] width 633 height 319
click at [517, 322] on div "Saada" at bounding box center [528, 321] width 25 height 9
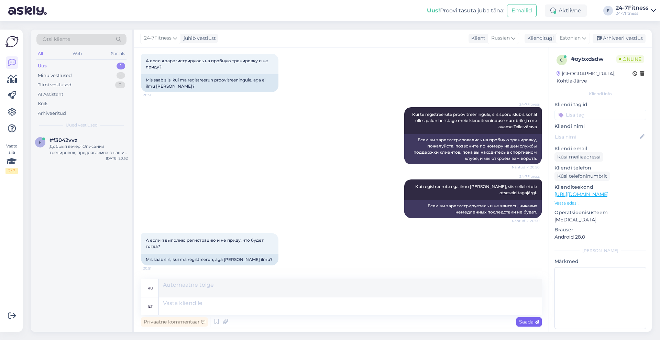
scroll to position [816, 0]
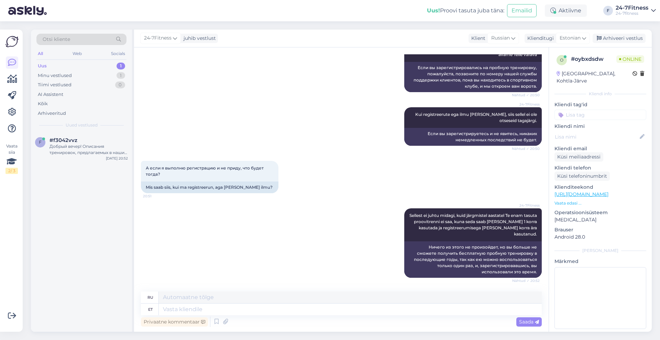
click at [59, 66] on div "Uus 1" at bounding box center [81, 66] width 90 height 10
click at [67, 144] on div "Добрый вечер! Описания тренировок, предлагаемых в наших спортивных клубах, вы м…" at bounding box center [88, 149] width 78 height 12
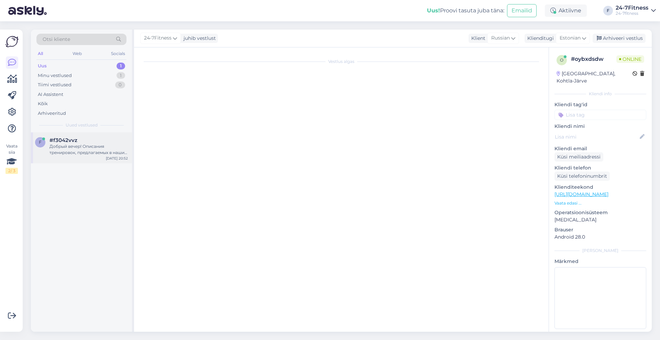
scroll to position [0, 0]
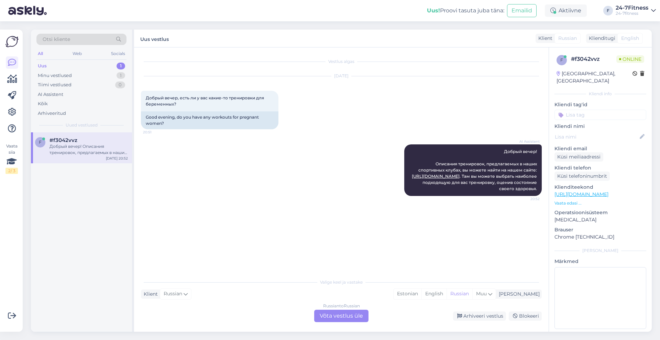
click at [344, 319] on div "Russian to Russian Võta vestlus üle" at bounding box center [341, 316] width 54 height 12
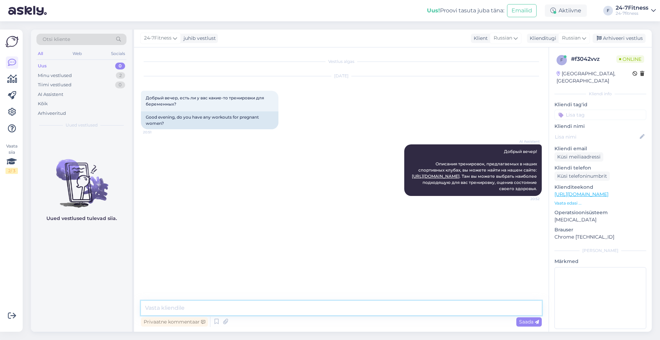
click at [345, 308] on textarea at bounding box center [341, 308] width 401 height 14
click at [577, 38] on span "Russian" at bounding box center [571, 38] width 19 height 8
click at [554, 69] on link "Estonian" at bounding box center [559, 68] width 76 height 11
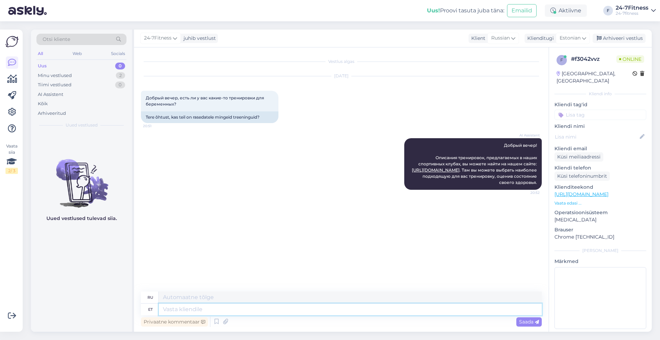
click at [302, 308] on textarea at bounding box center [350, 309] width 383 height 12
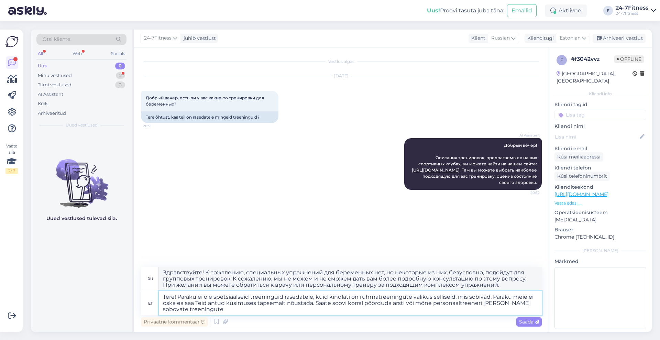
click at [506, 306] on textarea "Tere! Paraku ei ole spetsiaalseid treeninguid rasedatele, kuid kindlati on rühm…" at bounding box center [350, 303] width 383 height 24
click at [512, 304] on textarea "Tere! Paraku ei ole spetsiaalseid treeninguid rasedatele, kuid kindlati on rühm…" at bounding box center [350, 303] width 383 height 24
click at [239, 310] on textarea "Tere! Paraku ei ole spetsiaalseid treeninguid rasedatele, kuid kindlati on rühm…" at bounding box center [350, 303] width 383 height 24
click at [346, 296] on textarea "Tere! Paraku ei ole spetsiaalseid treeninguid rasedatele, kuid kindlati on rühm…" at bounding box center [350, 303] width 383 height 24
click at [180, 304] on textarea "Tere! Paraku ei ole spetsiaalseid treeninguid rasedatele, kuid kindlasti on rüh…" at bounding box center [350, 303] width 383 height 24
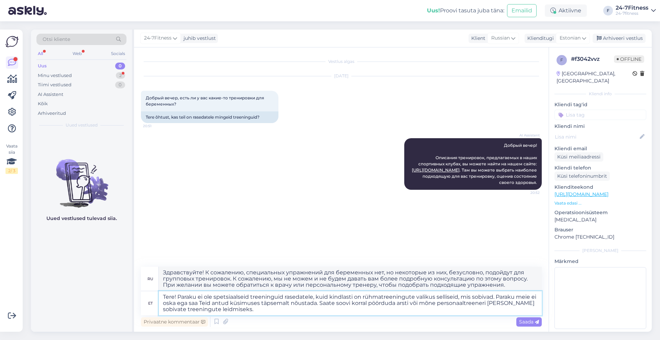
drag, startPoint x: 415, startPoint y: 304, endPoint x: 427, endPoint y: 312, distance: 14.4
click at [415, 304] on textarea "Tere! Paraku ei ole spetsiaalseid treeninguid rasedatele, kuid kindlasti on rüh…" at bounding box center [350, 303] width 383 height 24
click at [481, 304] on textarea "Tere! Paraku ei ole spetsiaalseid treeninguid rasedatele, kuid kindlasti on rüh…" at bounding box center [350, 303] width 383 height 24
click at [479, 303] on textarea "Tere! Paraku ei ole spetsiaalseid treeninguid rasedatele, kuid kindlasti on rüh…" at bounding box center [350, 303] width 383 height 24
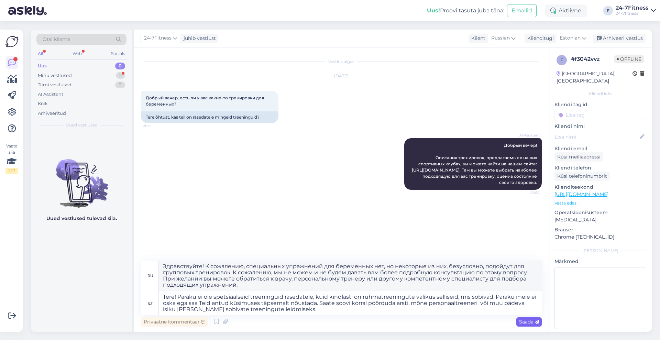
click at [531, 320] on span "Saada" at bounding box center [529, 322] width 20 height 6
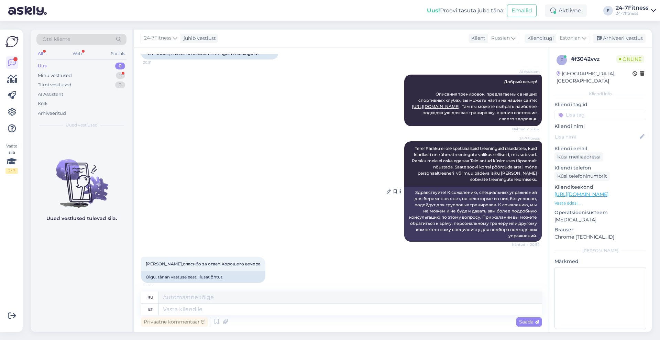
scroll to position [69, 0]
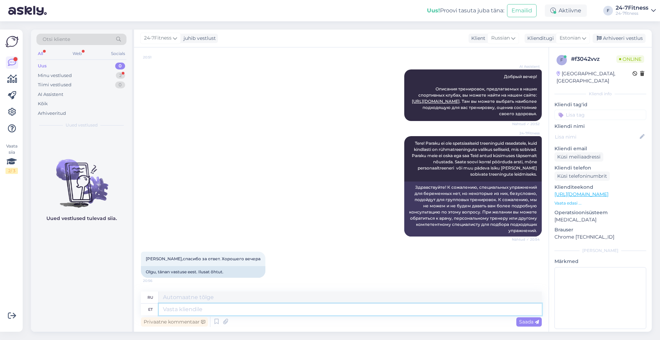
click at [279, 311] on textarea at bounding box center [350, 309] width 383 height 12
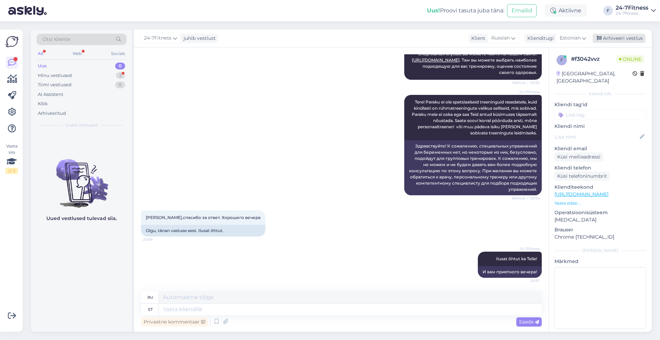
click at [619, 41] on div "Arhiveeri vestlus" at bounding box center [618, 38] width 53 height 9
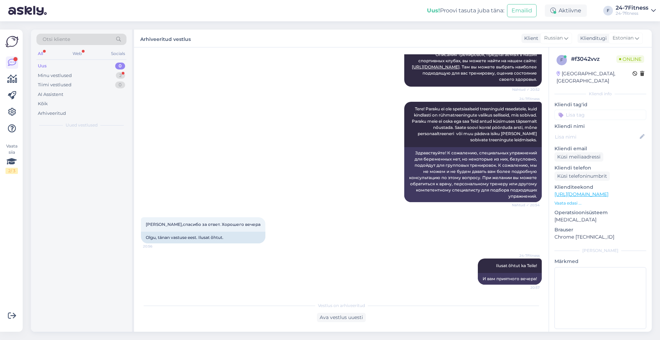
scroll to position [103, 0]
click at [74, 76] on div "Minu vestlused 1" at bounding box center [81, 76] width 90 height 10
click at [92, 149] on div "Кто мне откроет внутренние двери на бесплатную тренировку?" at bounding box center [88, 149] width 78 height 12
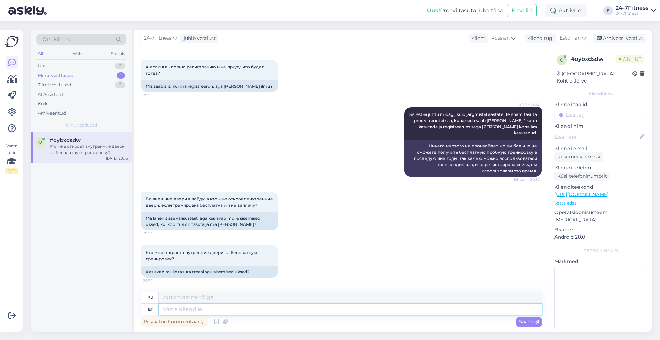
click at [243, 305] on textarea at bounding box center [350, 309] width 383 height 12
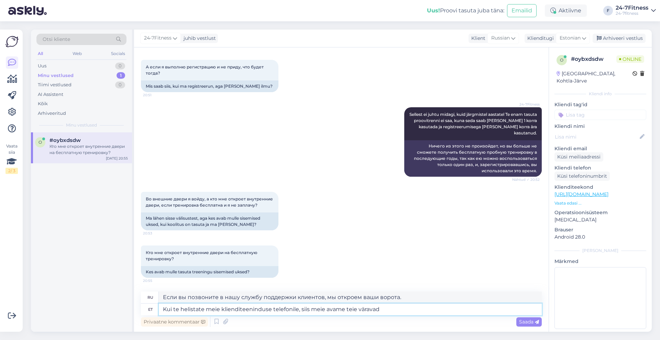
click at [353, 310] on textarea "Kui te helistate meie klienditeeninduse telefonile, siis meie avame teie väravad" at bounding box center [350, 309] width 383 height 12
click at [522, 319] on span "Saada" at bounding box center [529, 322] width 20 height 6
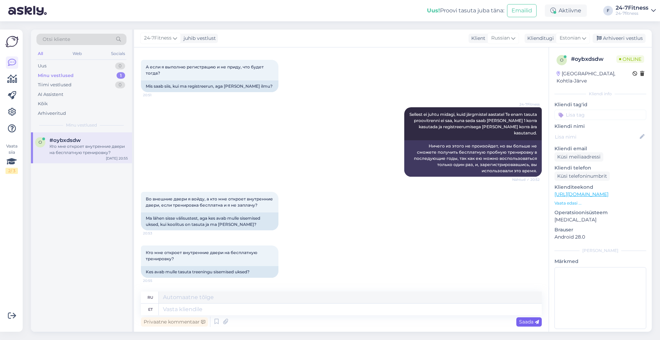
scroll to position [970, 0]
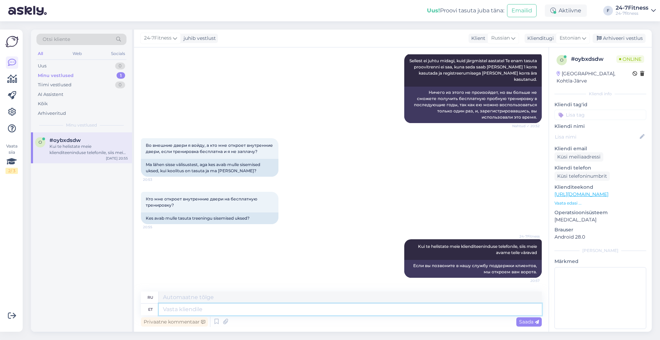
click at [392, 309] on textarea at bounding box center [350, 309] width 383 height 12
click at [625, 41] on div "Arhiveeri vestlus" at bounding box center [618, 38] width 53 height 9
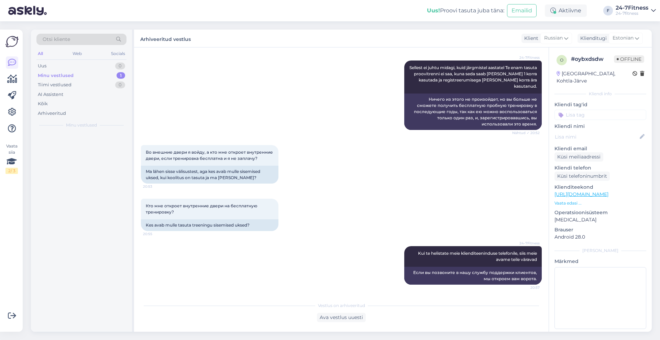
scroll to position [963, 0]
